Goal: Task Accomplishment & Management: Use online tool/utility

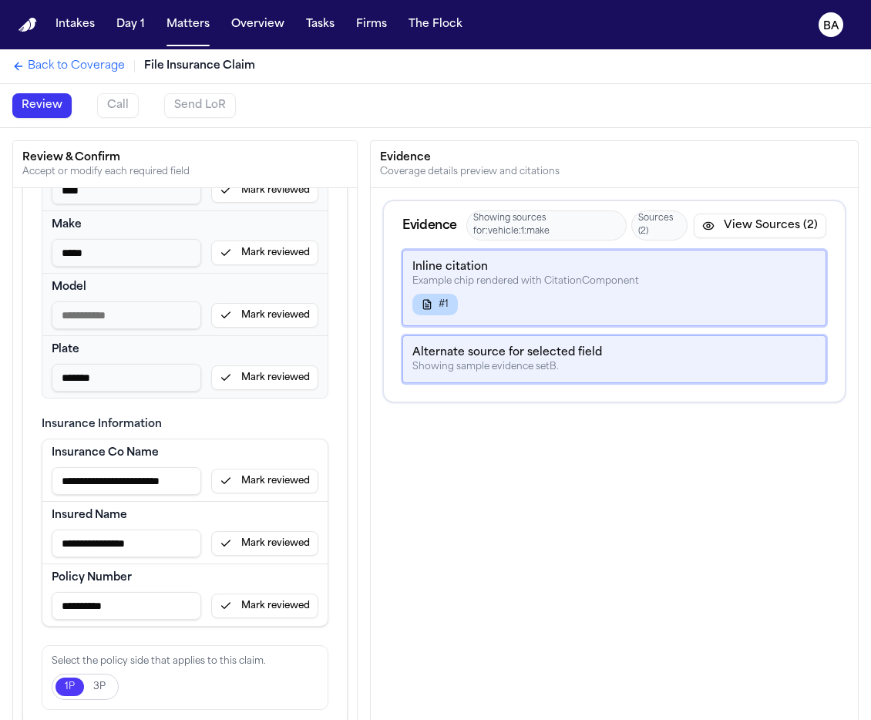
scroll to position [79, 0]
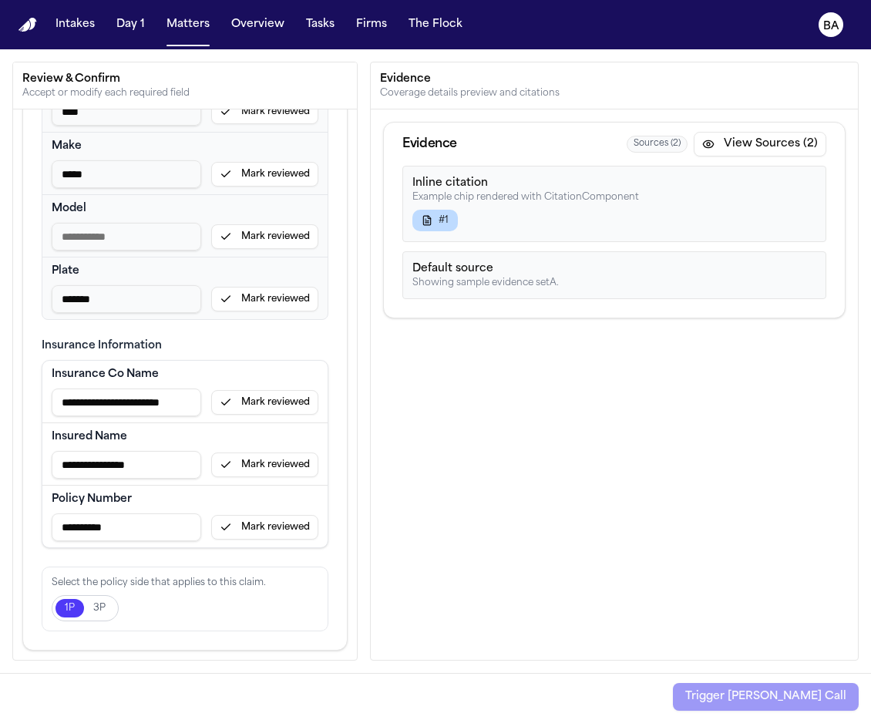
click at [93, 606] on button "3P" at bounding box center [99, 608] width 31 height 18
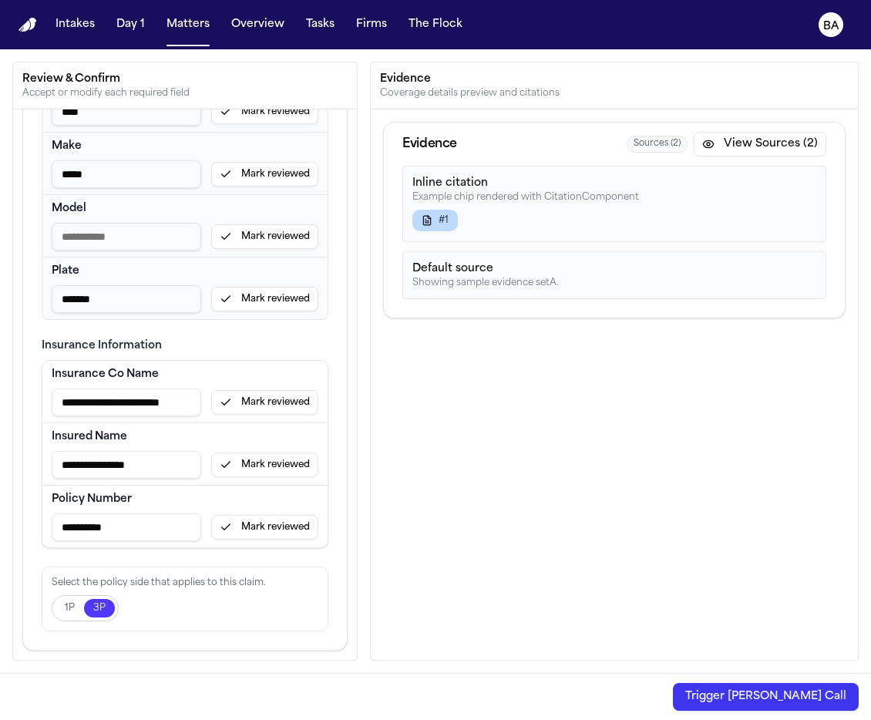
click at [73, 611] on button "1P" at bounding box center [69, 608] width 29 height 18
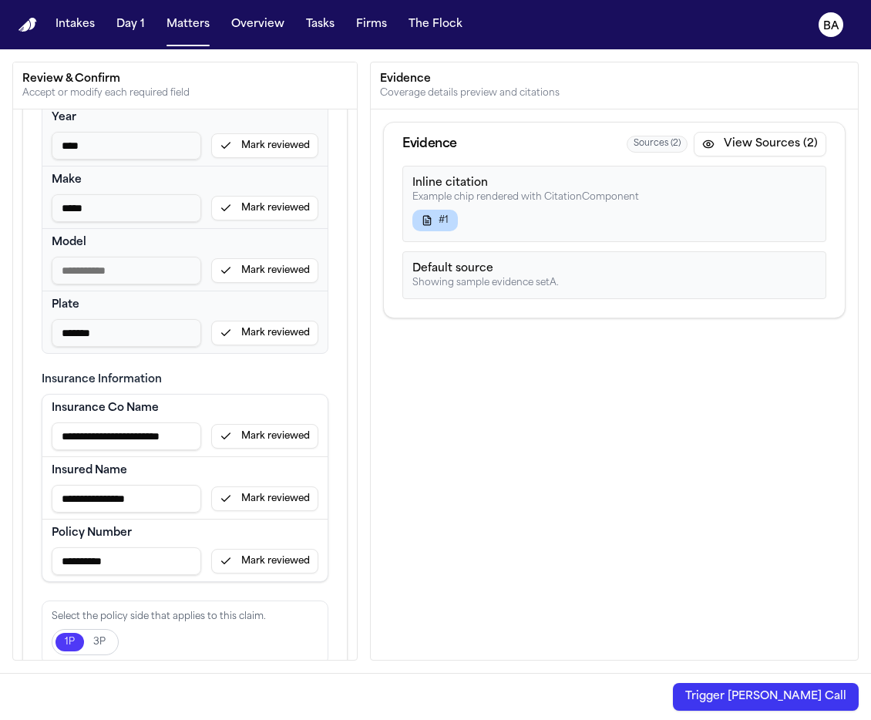
scroll to position [478, 0]
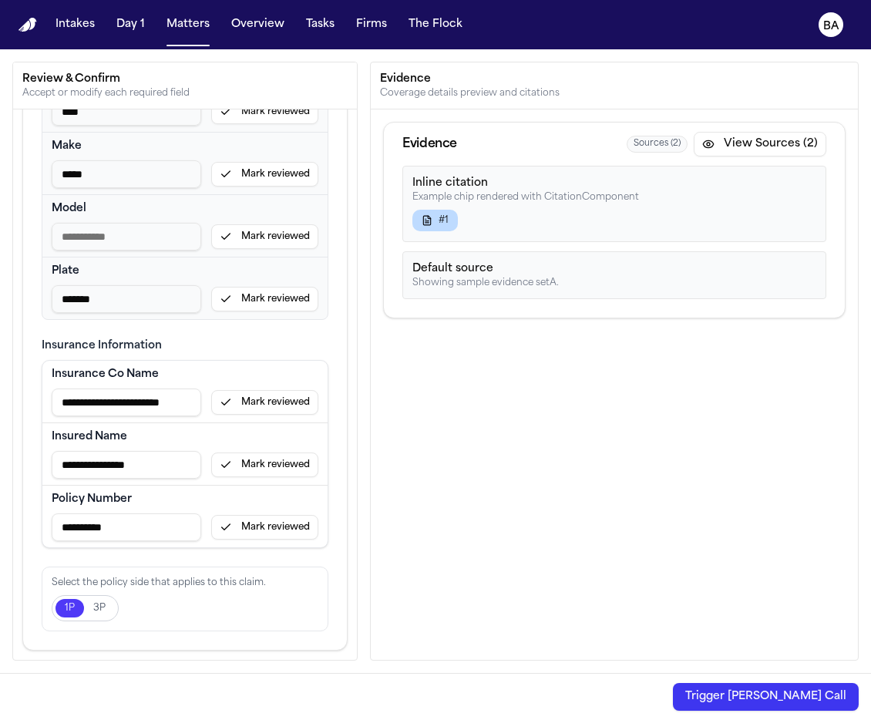
click at [794, 694] on button "Trigger Bland Call" at bounding box center [766, 697] width 186 height 28
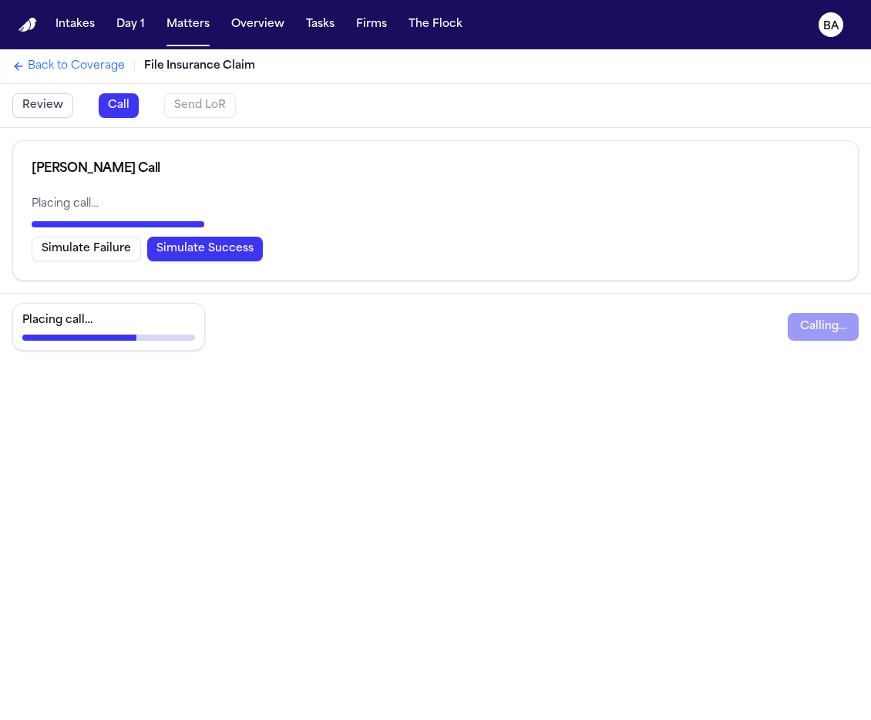
click at [168, 250] on button "Simulate Success" at bounding box center [205, 249] width 116 height 25
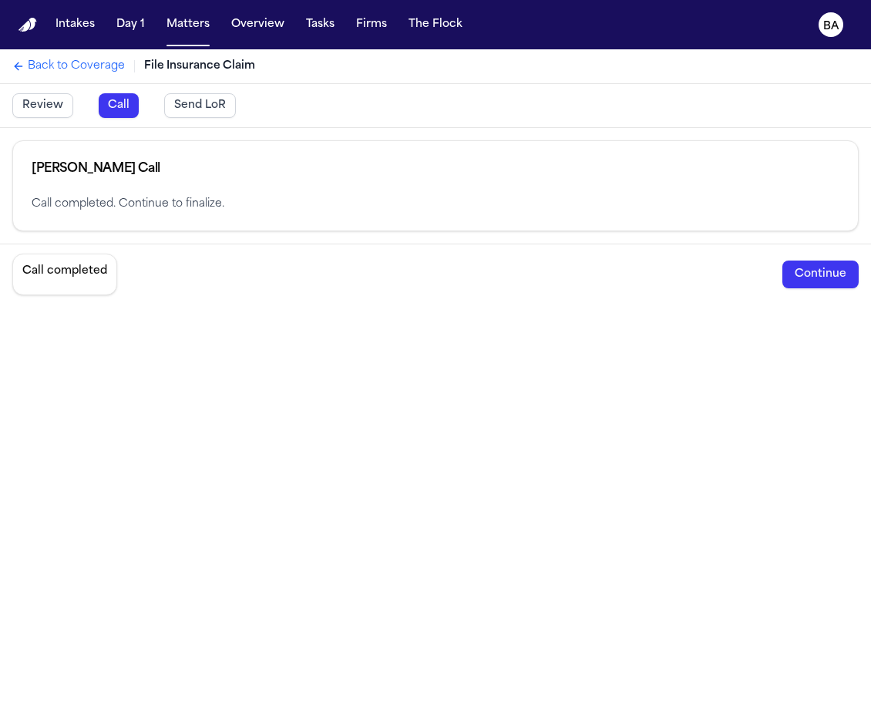
click at [190, 108] on button "Send LoR" at bounding box center [200, 105] width 72 height 25
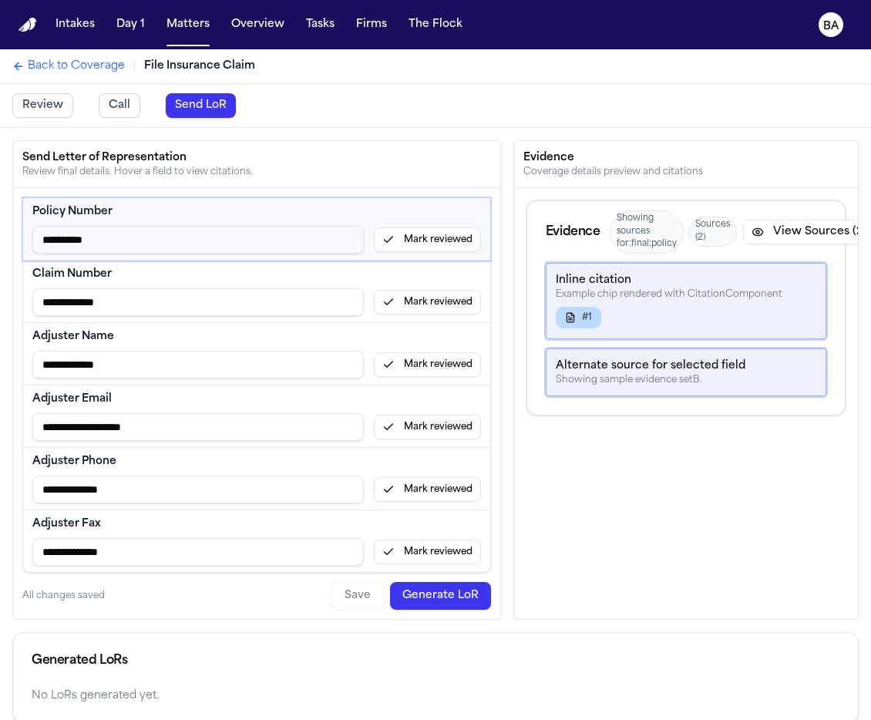
click at [455, 237] on button "Mark reviewed" at bounding box center [427, 239] width 107 height 25
click at [438, 303] on button "Mark reviewed" at bounding box center [427, 302] width 107 height 25
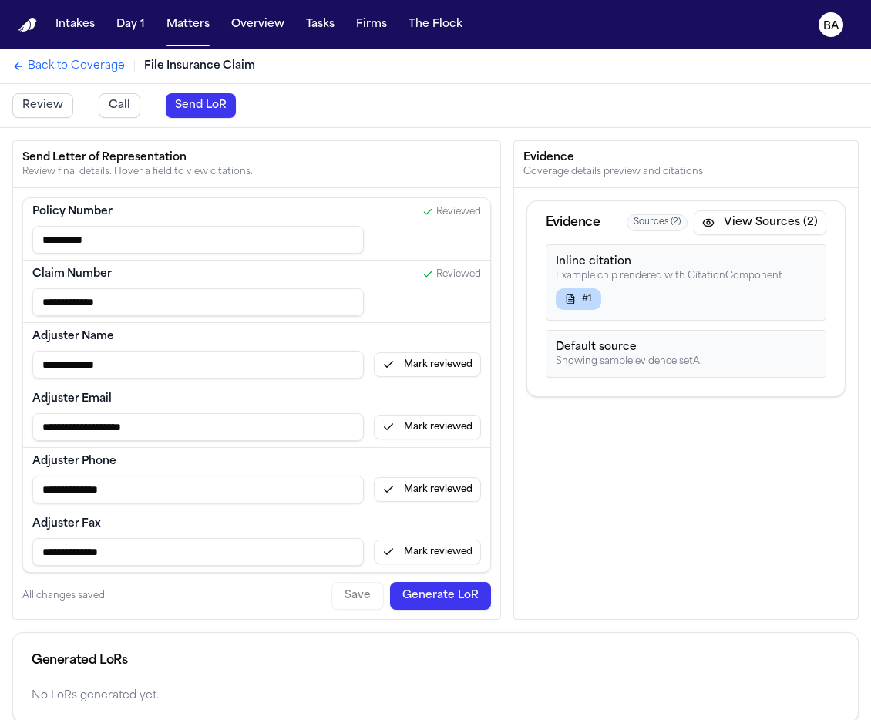
click at [18, 119] on div "Review Call Send LoR" at bounding box center [435, 105] width 871 height 43
click at [32, 109] on button "Review" at bounding box center [42, 105] width 61 height 25
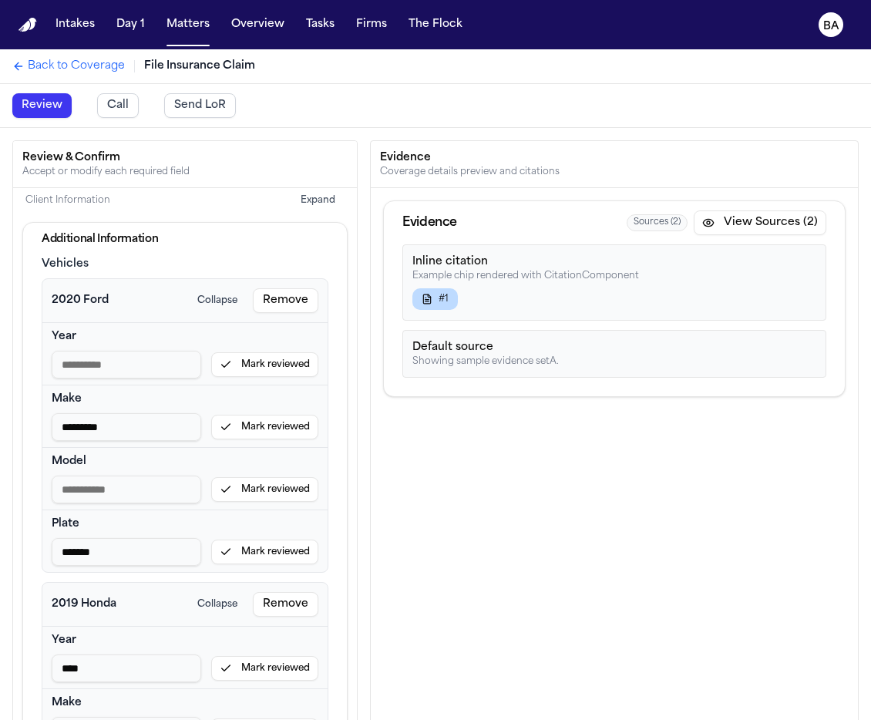
click at [196, 111] on button "Send LoR" at bounding box center [200, 105] width 72 height 25
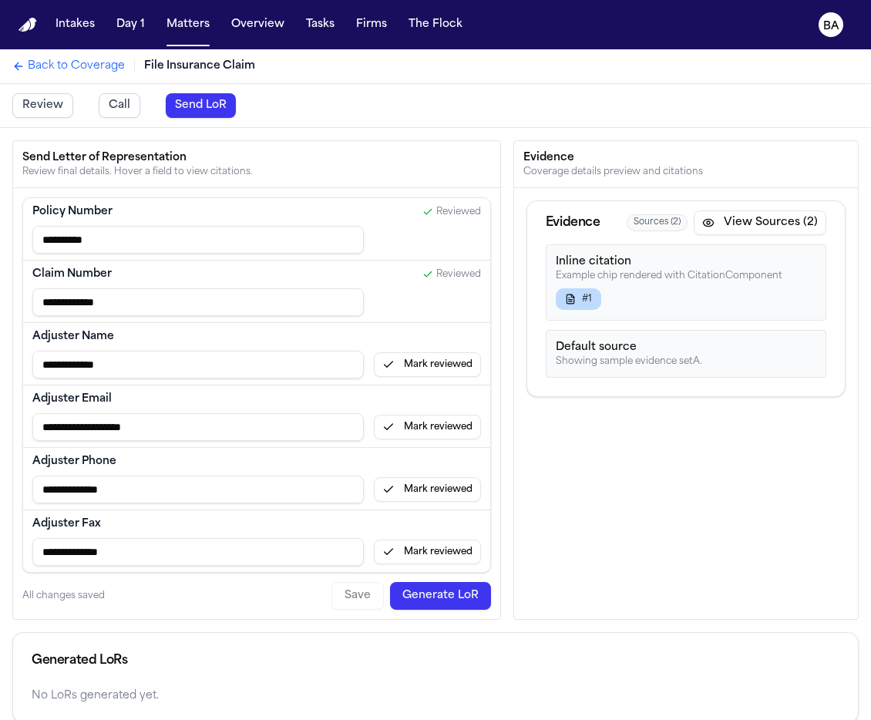
click at [46, 107] on button "Review" at bounding box center [42, 105] width 61 height 25
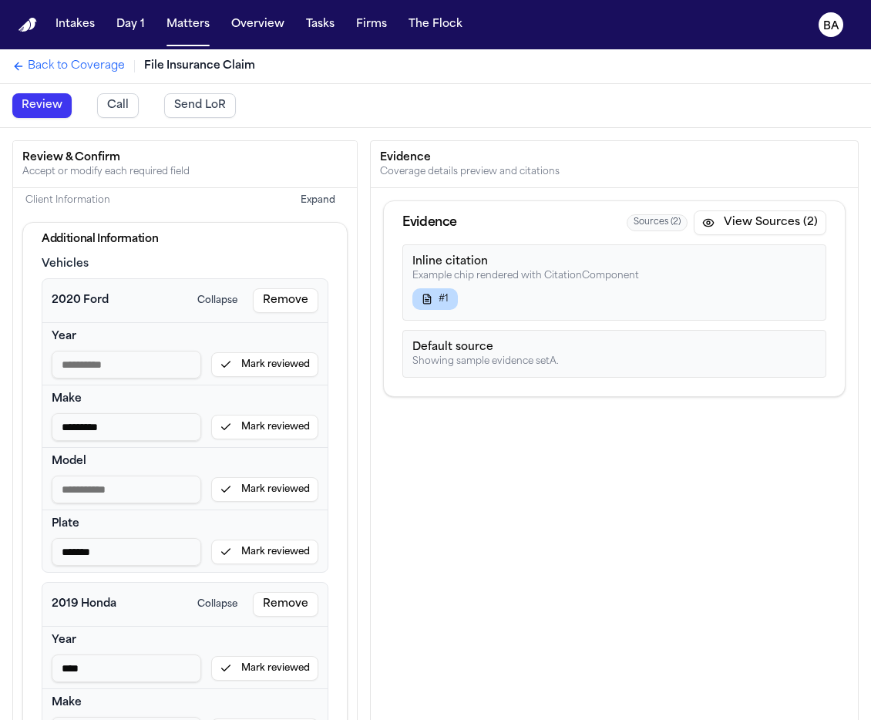
click at [191, 111] on button "Send LoR" at bounding box center [200, 105] width 72 height 25
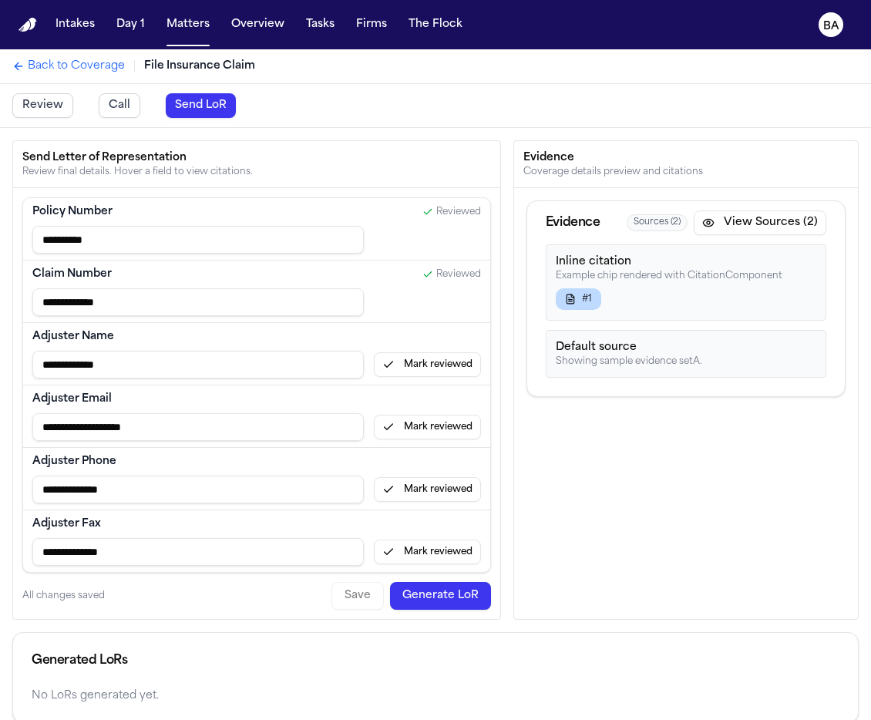
click at [65, 106] on button "Review" at bounding box center [42, 105] width 61 height 25
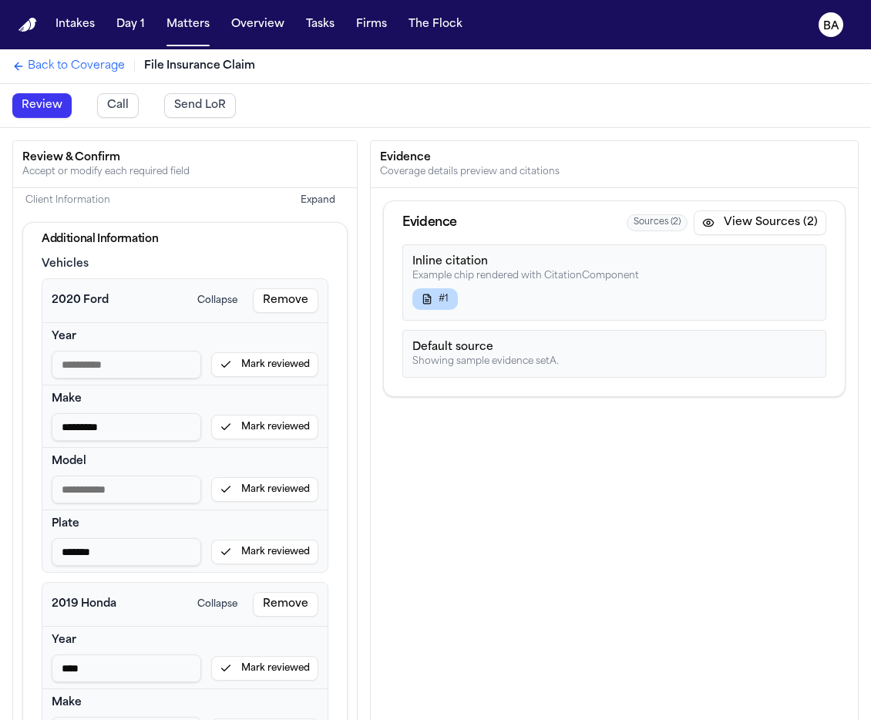
click at [561, 294] on div "Inline citation Example chip rendered with CitationComponent #1" at bounding box center [614, 282] width 424 height 76
click at [88, 72] on span "Back to Coverage" at bounding box center [76, 66] width 97 height 15
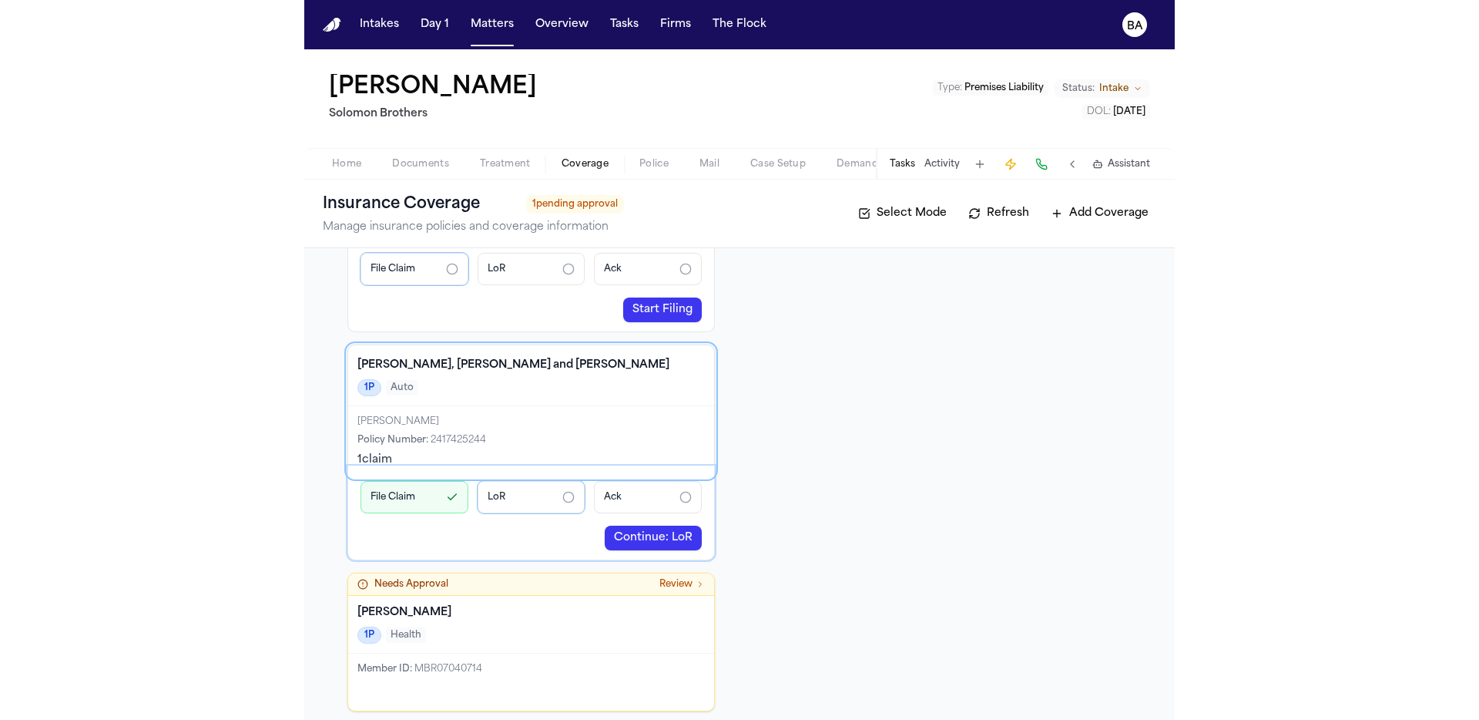
scroll to position [232, 0]
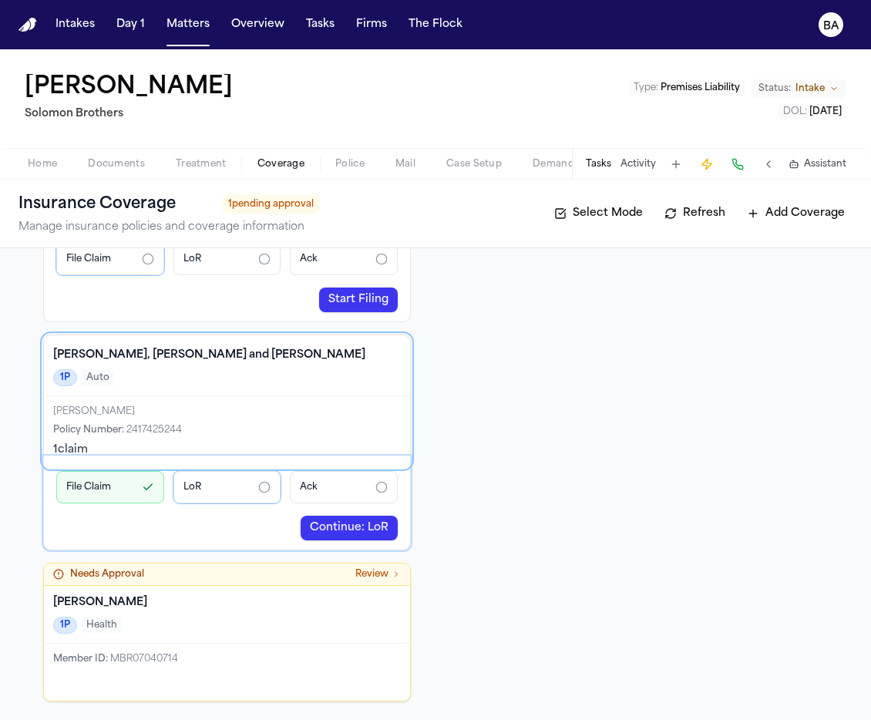
click at [575, 384] on div "3P Coverage At-fault party's coverage No coverage found" at bounding box center [644, 368] width 368 height 666
click at [535, 397] on div "3P Coverage At-fault party's coverage No coverage found" at bounding box center [644, 368] width 368 height 666
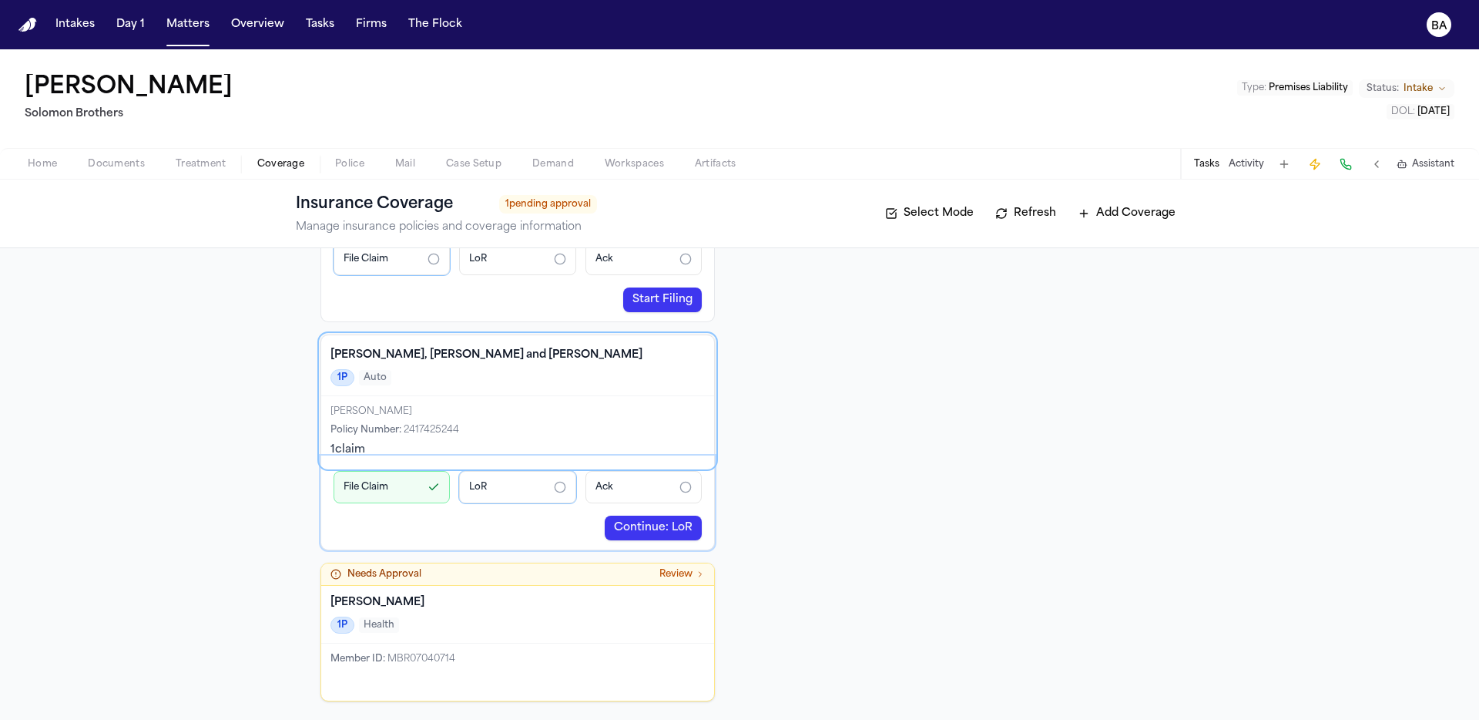
click at [870, 341] on div "3P Coverage At-fault party's coverage No coverage found" at bounding box center [961, 368] width 394 height 666
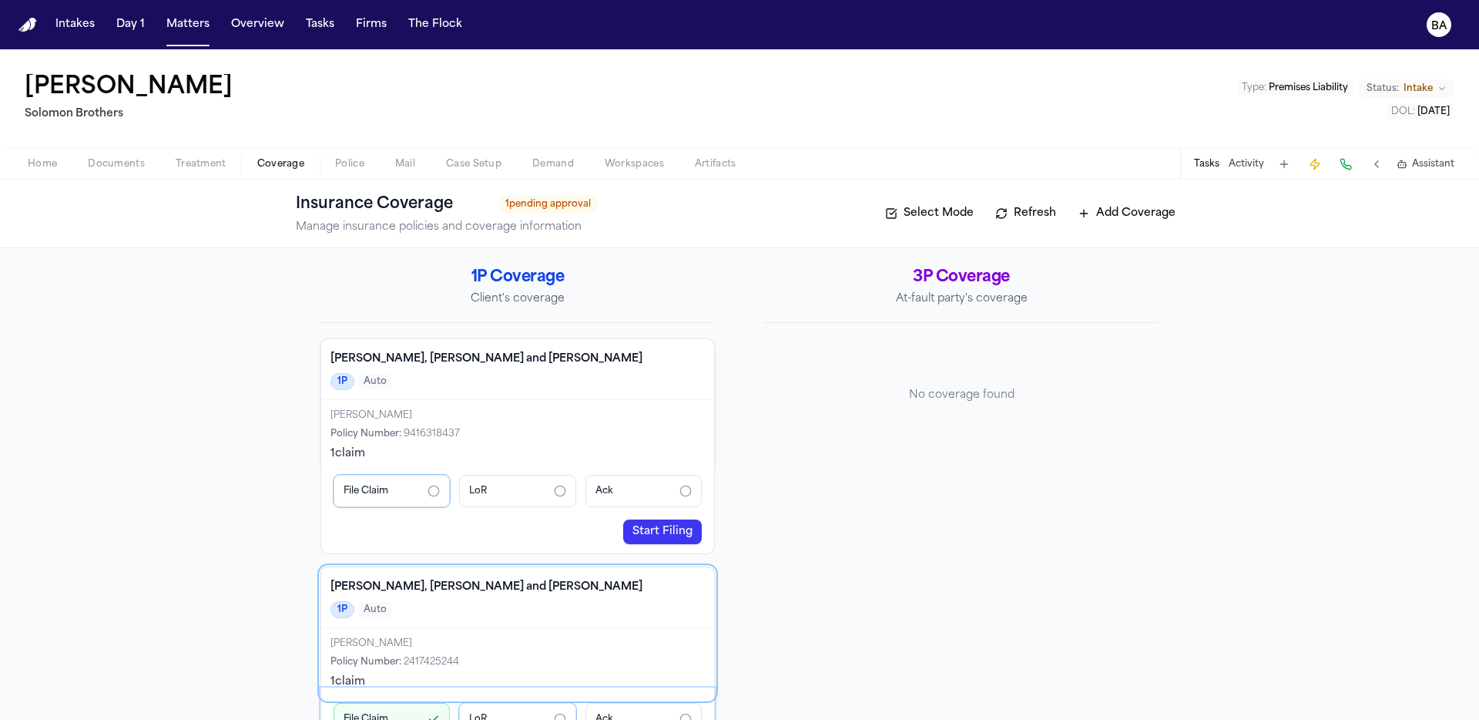
click at [797, 475] on div "3P Coverage At-fault party's coverage No coverage found" at bounding box center [961, 600] width 394 height 666
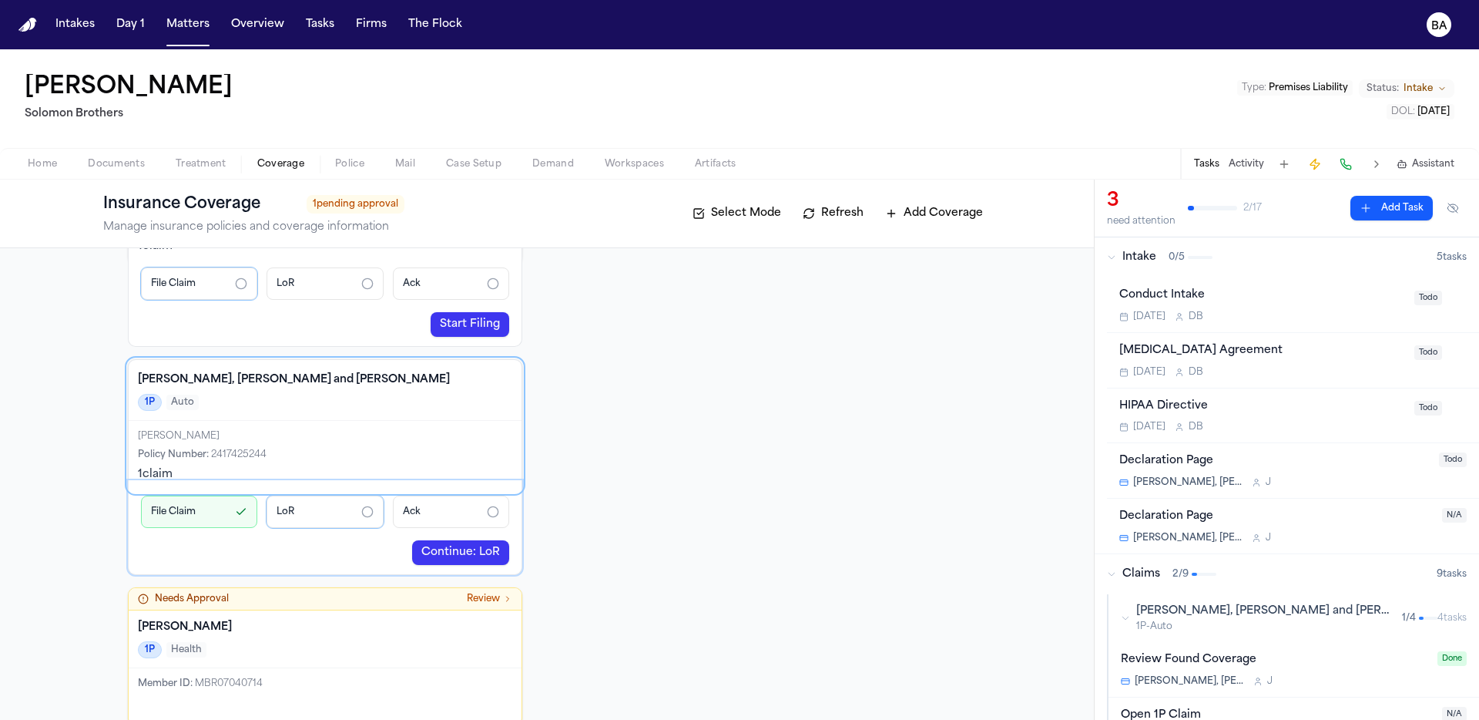
scroll to position [232, 0]
